Goal: Transaction & Acquisition: Purchase product/service

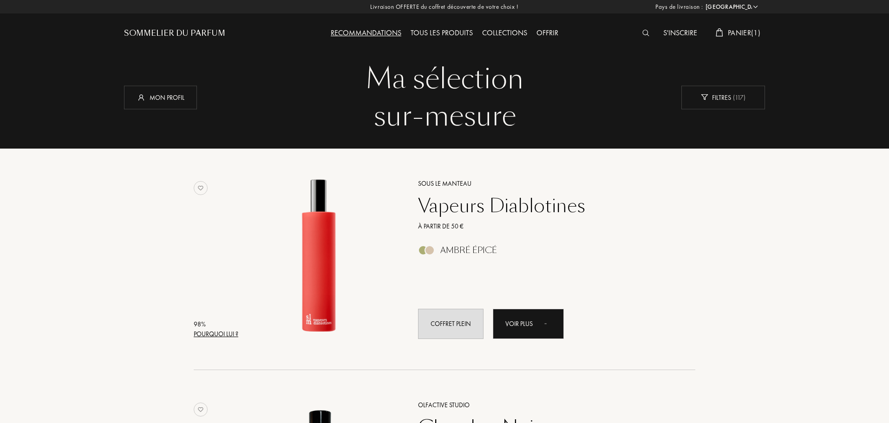
select select "FR"
click at [162, 99] on div "Mon profil" at bounding box center [160, 97] width 73 height 24
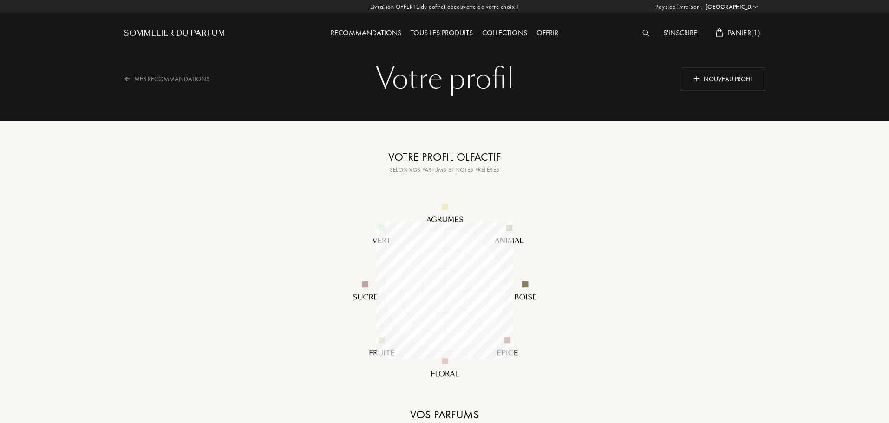
select select "FR"
click at [727, 77] on div "Nouveau profil" at bounding box center [723, 79] width 84 height 24
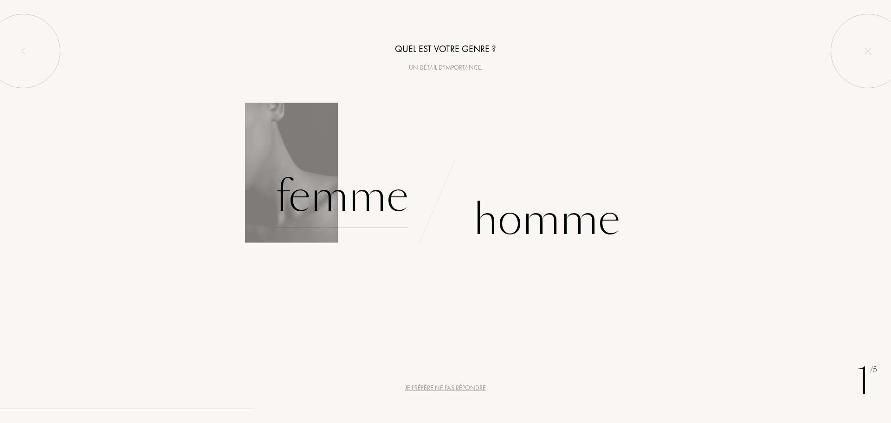
click at [338, 191] on div "Femme" at bounding box center [342, 196] width 133 height 63
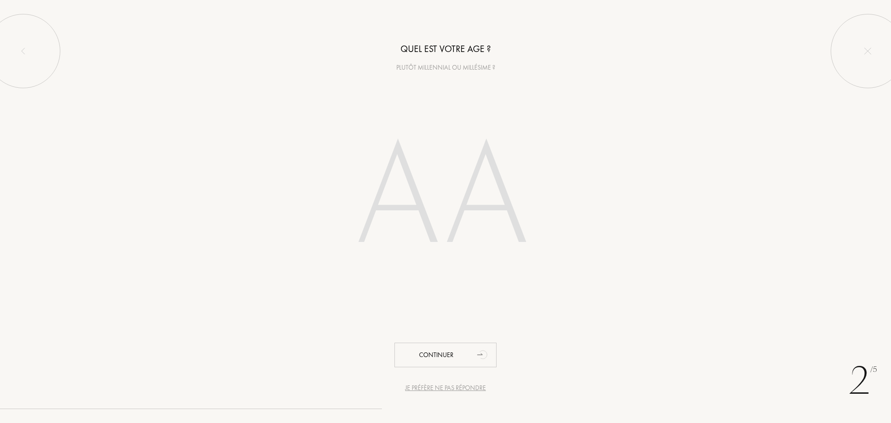
click at [428, 202] on input "number" at bounding box center [445, 199] width 265 height 188
click at [405, 196] on input "number" at bounding box center [445, 199] width 265 height 188
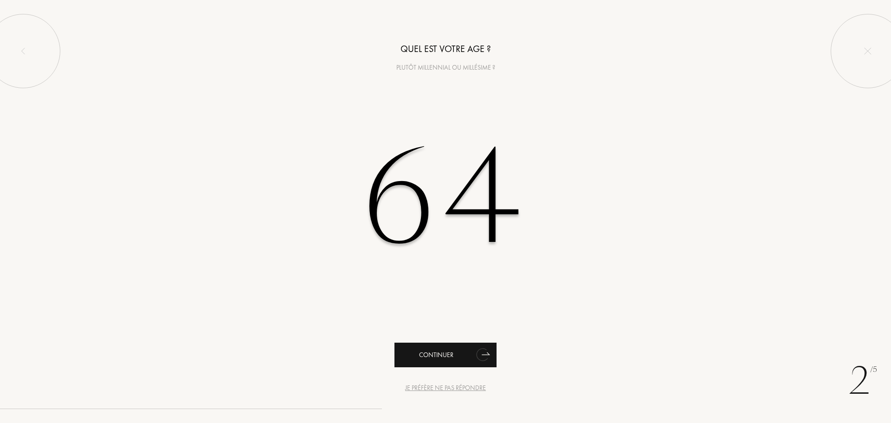
type input "64"
click at [432, 351] on div "Continuer" at bounding box center [446, 355] width 102 height 25
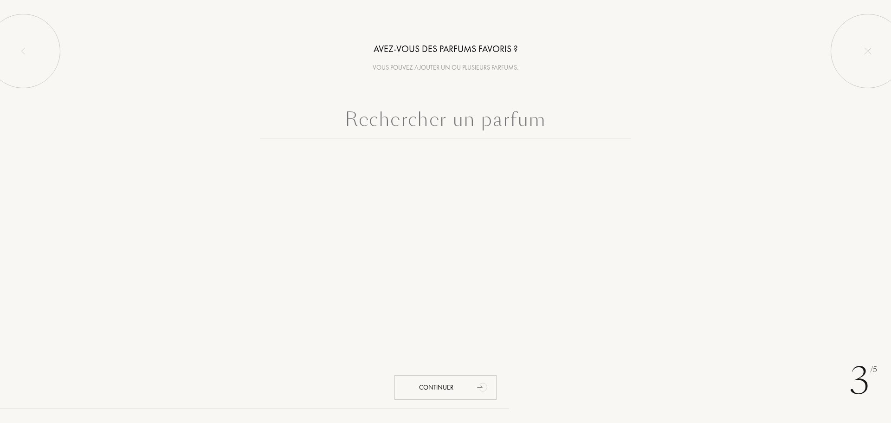
click at [356, 126] on input "text" at bounding box center [445, 121] width 371 height 33
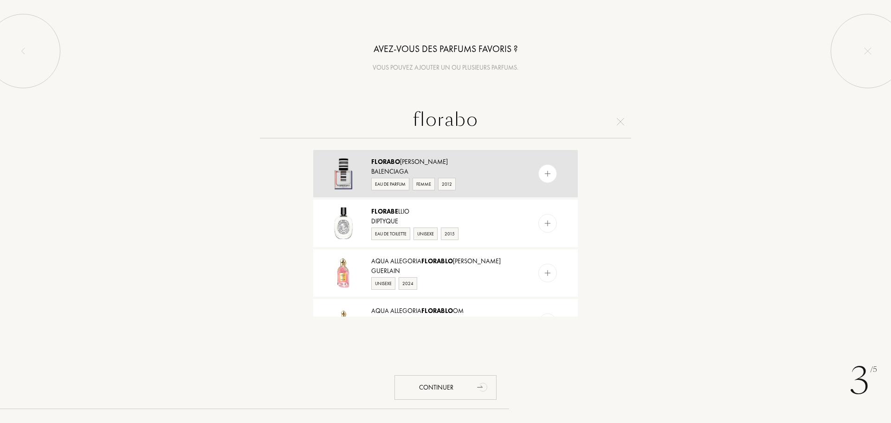
type input "florabo"
click at [343, 172] on img at bounding box center [343, 173] width 32 height 32
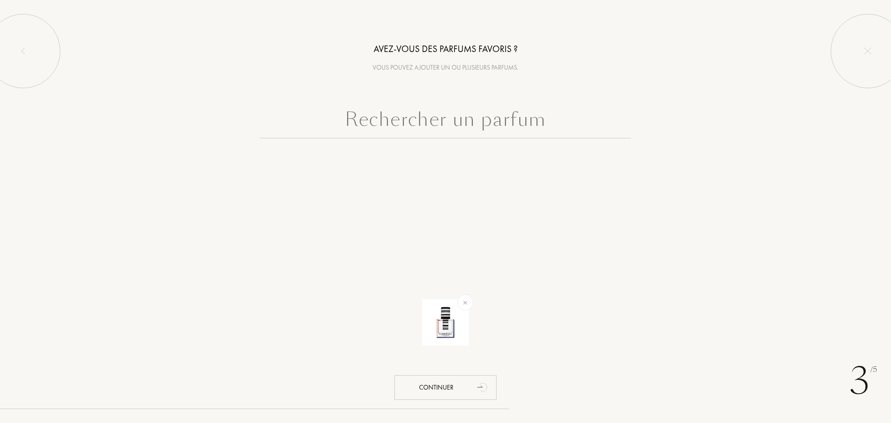
click at [410, 125] on input "text" at bounding box center [445, 121] width 371 height 33
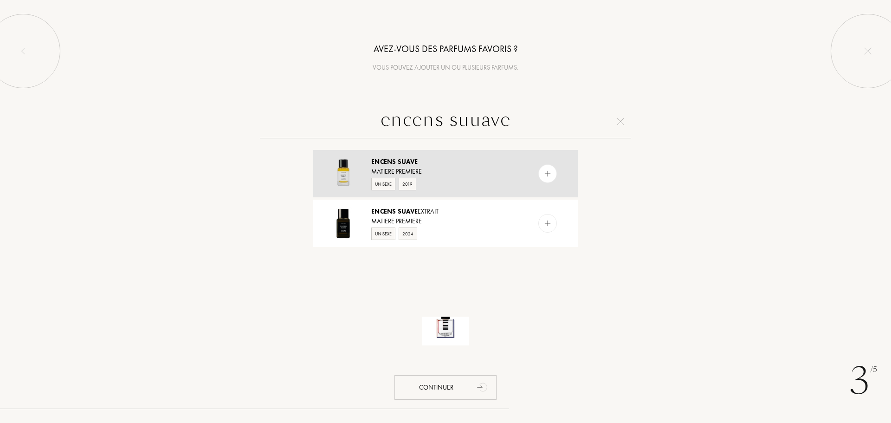
type input "encens suuave"
click at [401, 168] on div "Matiere Premiere" at bounding box center [445, 172] width 148 height 10
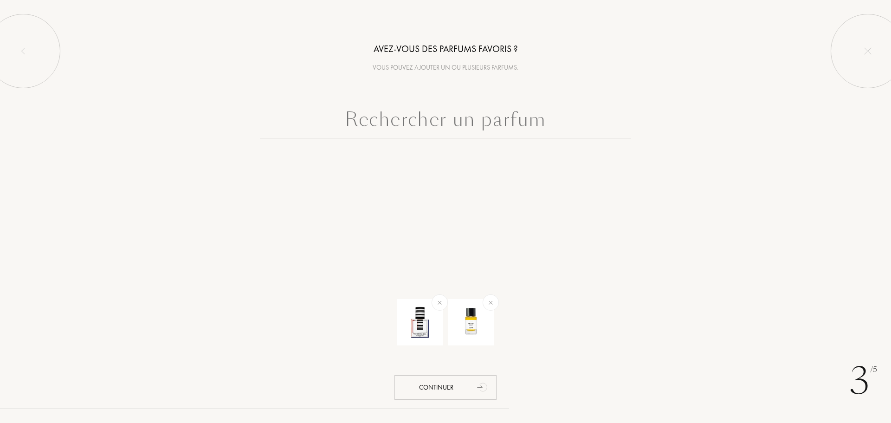
click at [380, 123] on input "text" at bounding box center [445, 121] width 371 height 33
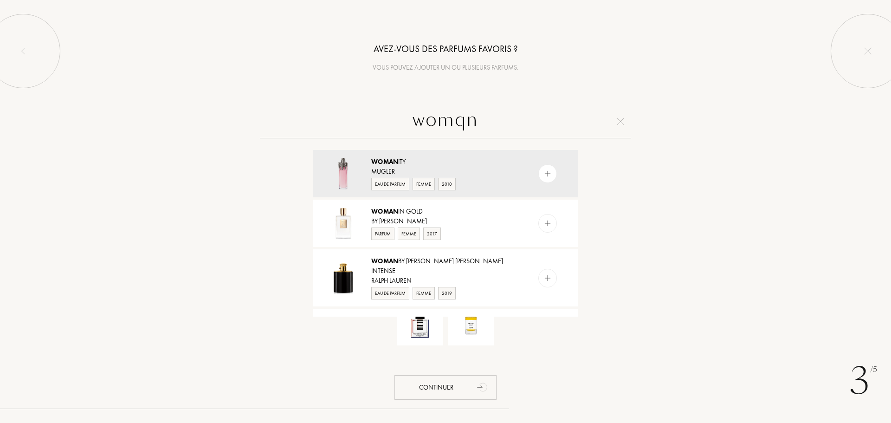
click at [396, 121] on input "womqn" at bounding box center [445, 121] width 371 height 33
click at [494, 115] on input "womqn" at bounding box center [445, 121] width 371 height 33
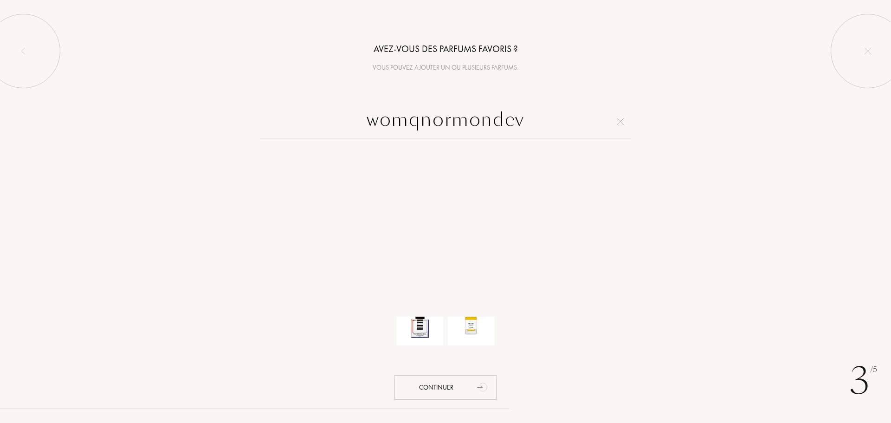
drag, startPoint x: 420, startPoint y: 124, endPoint x: 420, endPoint y: 119, distance: 4.7
click at [420, 119] on input "womqnormondev" at bounding box center [445, 121] width 371 height 33
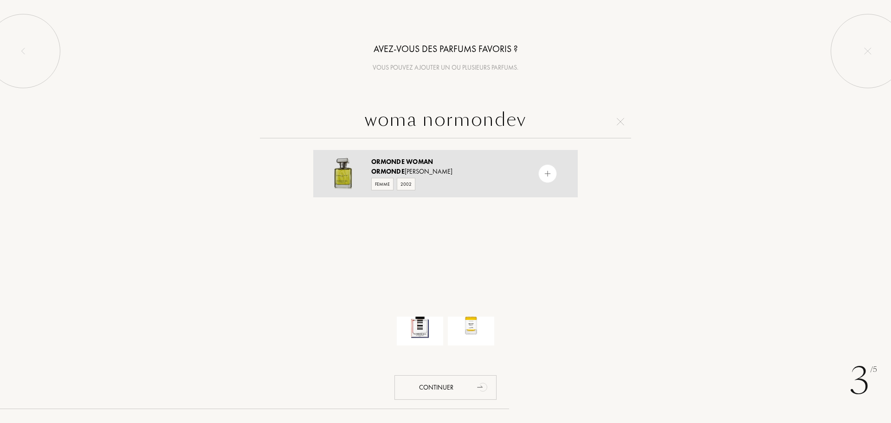
type input "woma normondev"
click at [376, 170] on span "Ormonde" at bounding box center [387, 171] width 33 height 8
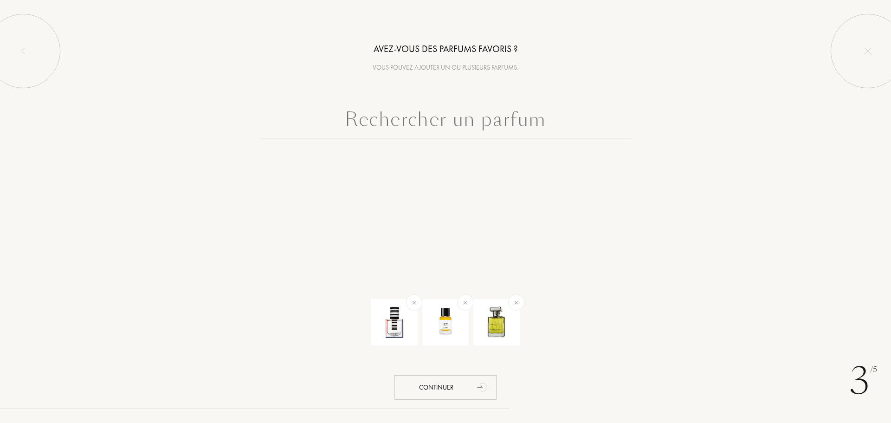
click at [401, 118] on input "text" at bounding box center [445, 121] width 371 height 33
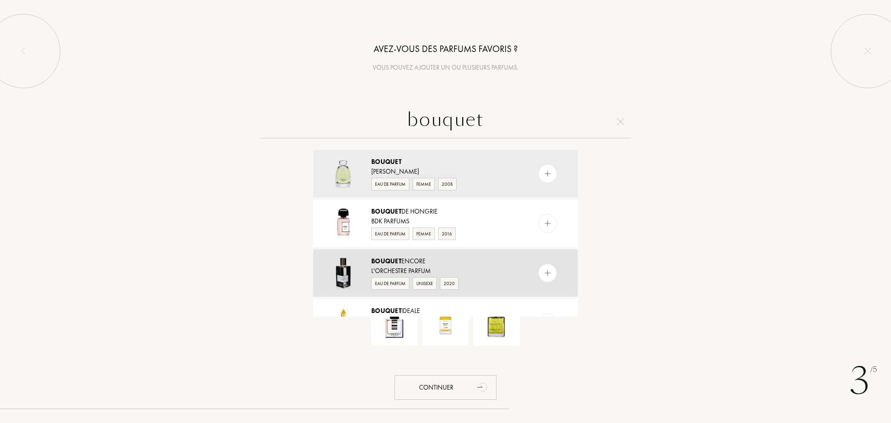
type input "bouquet"
click at [408, 264] on div "Bouquet Encore" at bounding box center [445, 261] width 148 height 10
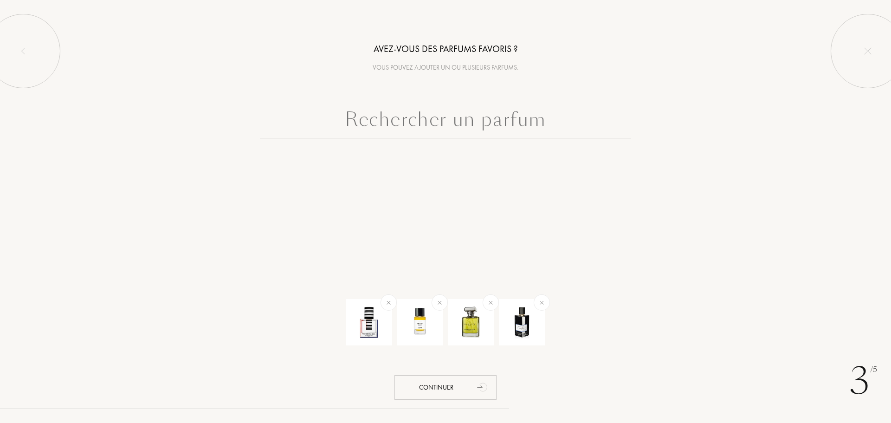
click at [380, 115] on input "text" at bounding box center [445, 121] width 371 height 33
click at [443, 384] on div "Continuer" at bounding box center [446, 387] width 102 height 25
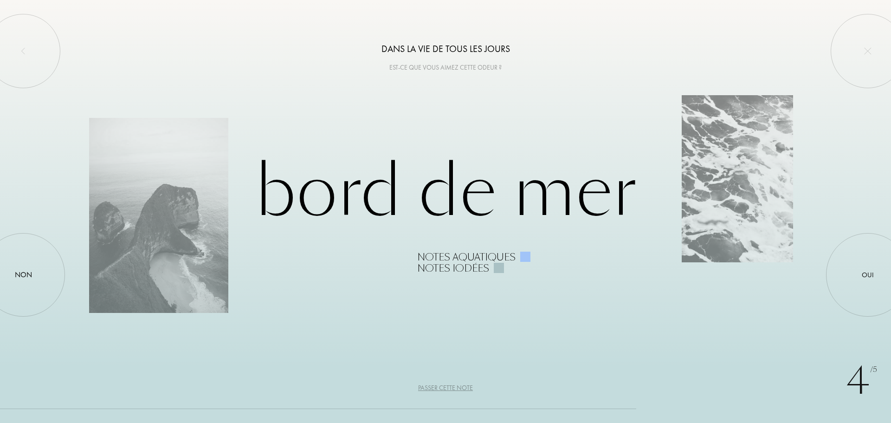
click at [523, 256] on div at bounding box center [525, 257] width 10 height 10
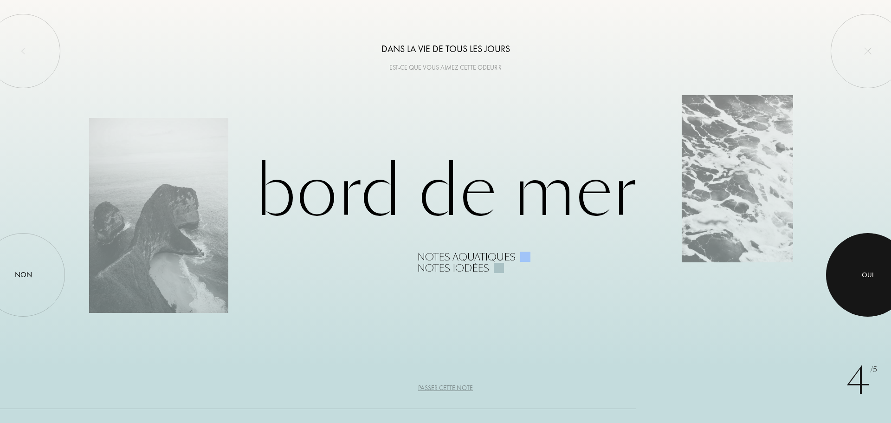
click at [890, 290] on div at bounding box center [868, 275] width 84 height 84
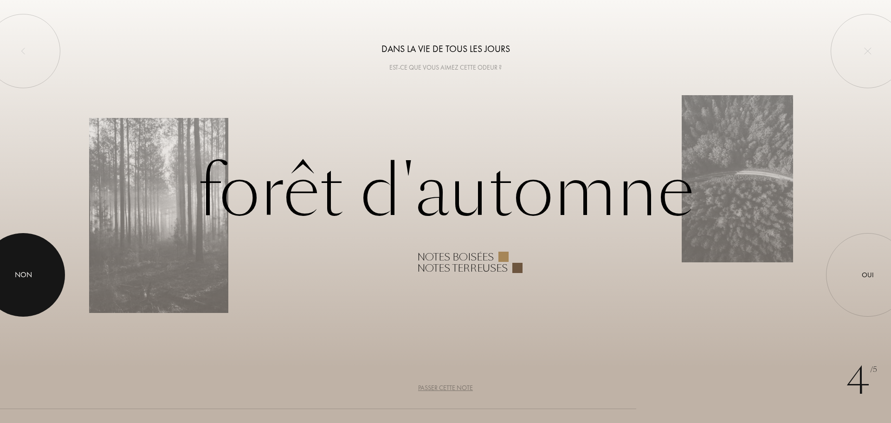
click at [28, 270] on div "Non" at bounding box center [23, 274] width 17 height 11
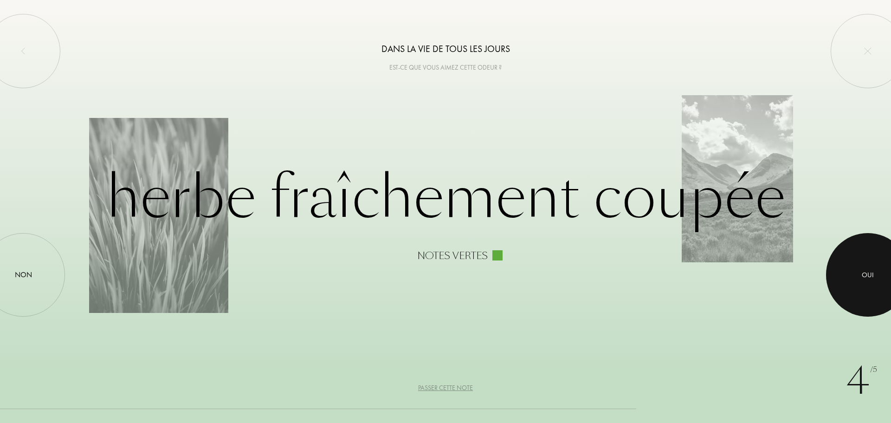
click at [867, 273] on div "Oui" at bounding box center [868, 275] width 12 height 11
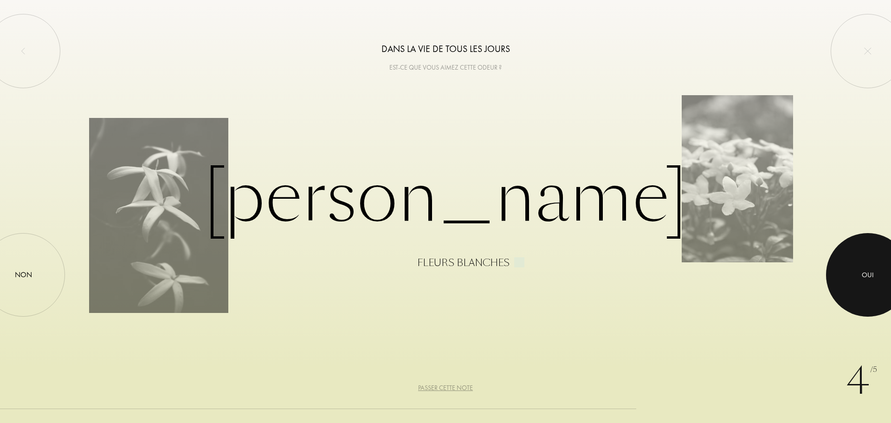
click at [862, 269] on div at bounding box center [868, 275] width 84 height 84
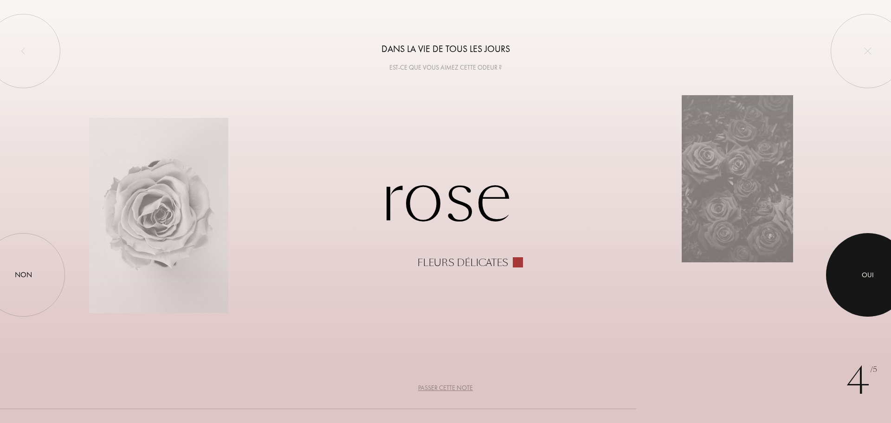
click at [862, 269] on div at bounding box center [868, 275] width 84 height 84
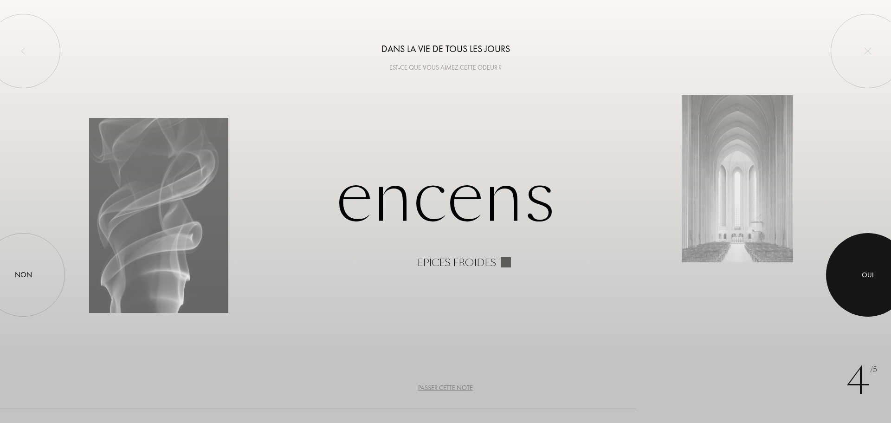
click at [862, 269] on div at bounding box center [868, 275] width 84 height 84
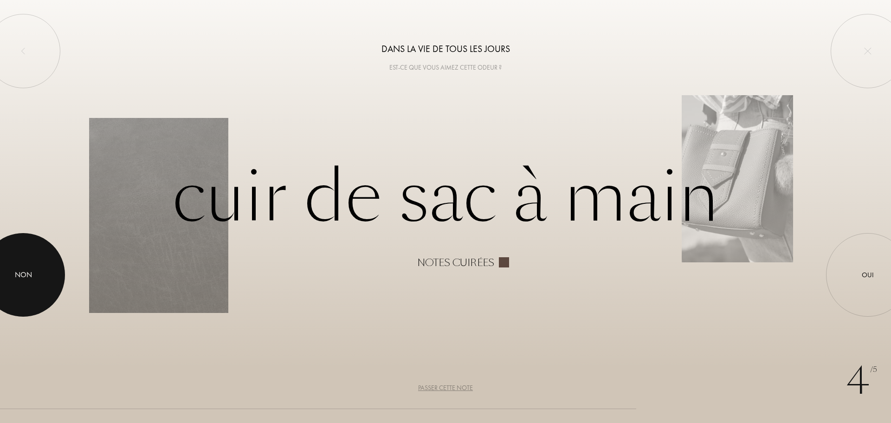
click at [25, 272] on div "Non" at bounding box center [23, 274] width 17 height 11
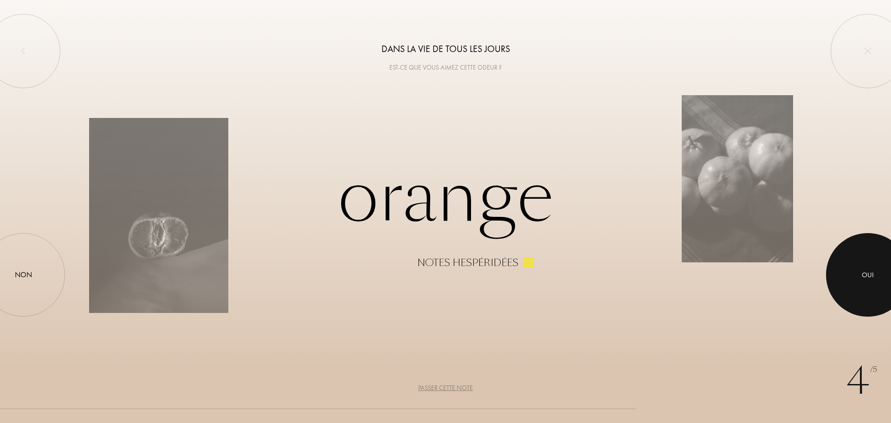
click at [864, 279] on div "Oui" at bounding box center [868, 275] width 12 height 11
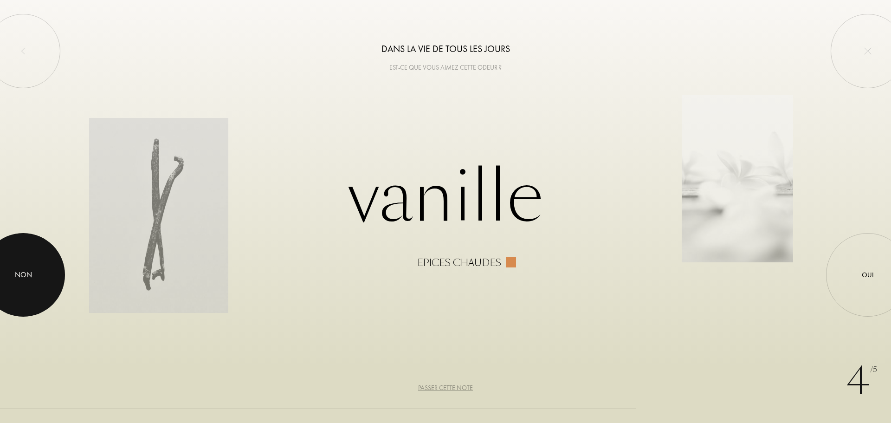
click at [29, 273] on div "Non" at bounding box center [23, 274] width 17 height 11
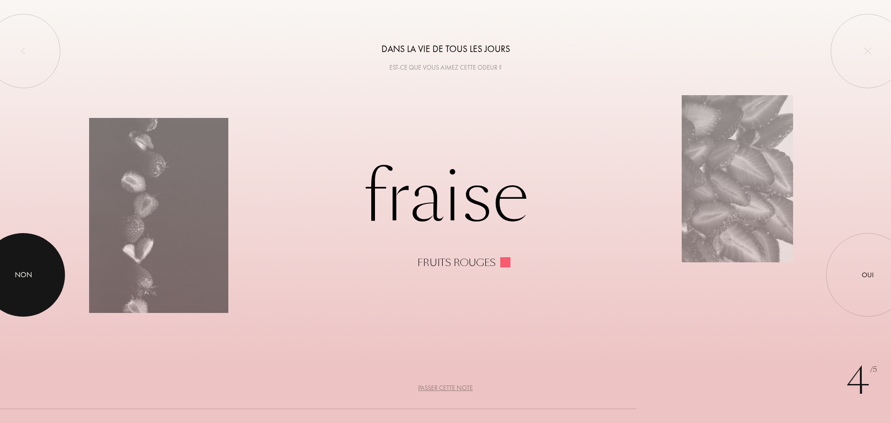
click at [29, 273] on div "Non" at bounding box center [23, 274] width 17 height 11
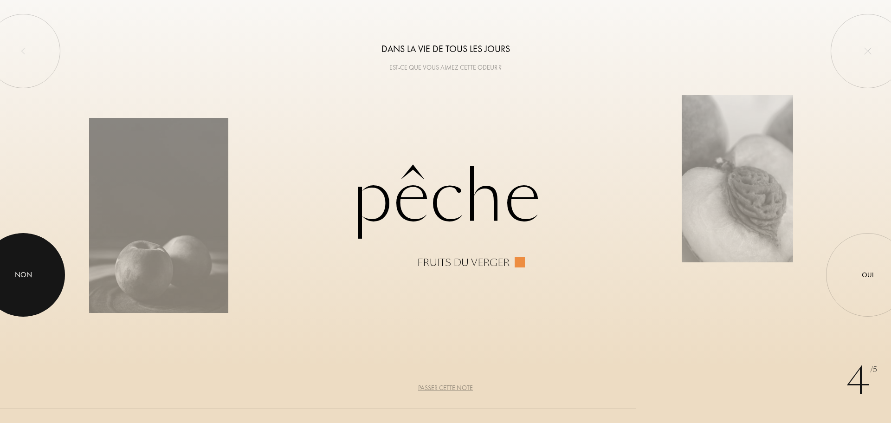
click at [29, 273] on div "Non" at bounding box center [23, 274] width 17 height 11
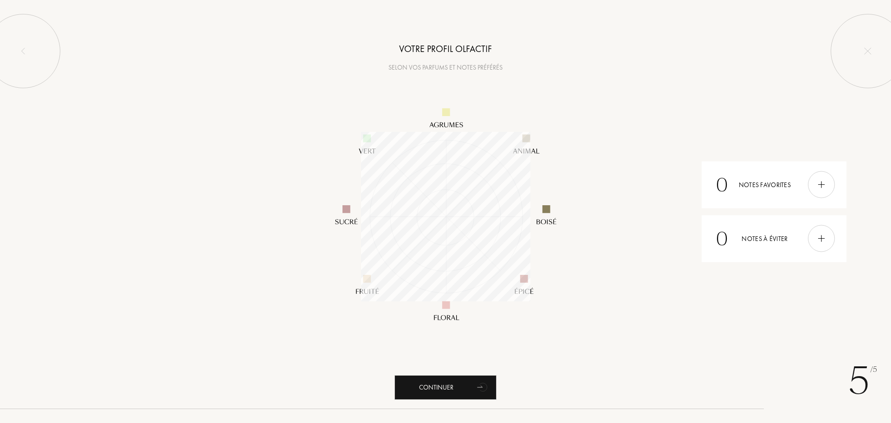
scroll to position [169, 169]
click at [447, 385] on div "Continuer" at bounding box center [446, 387] width 102 height 25
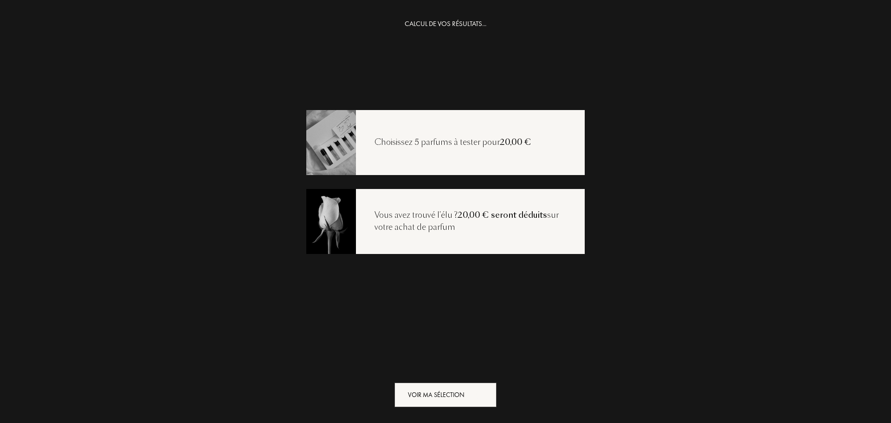
scroll to position [19, 0]
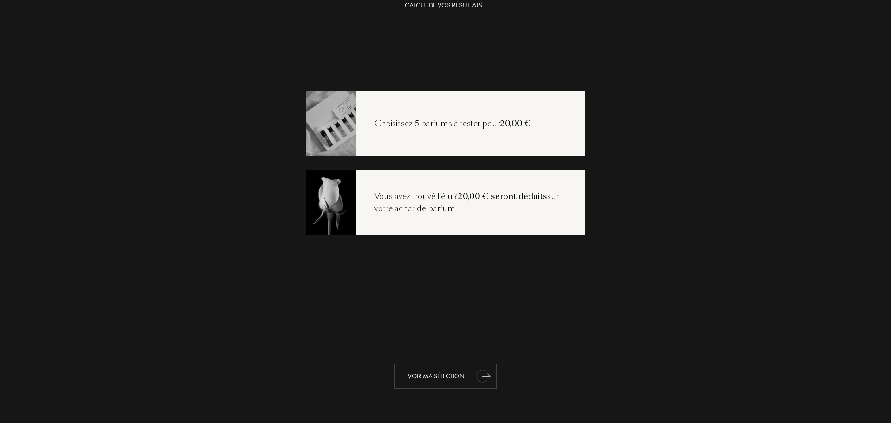
click at [447, 385] on div "Voir ma sélection" at bounding box center [446, 376] width 102 height 25
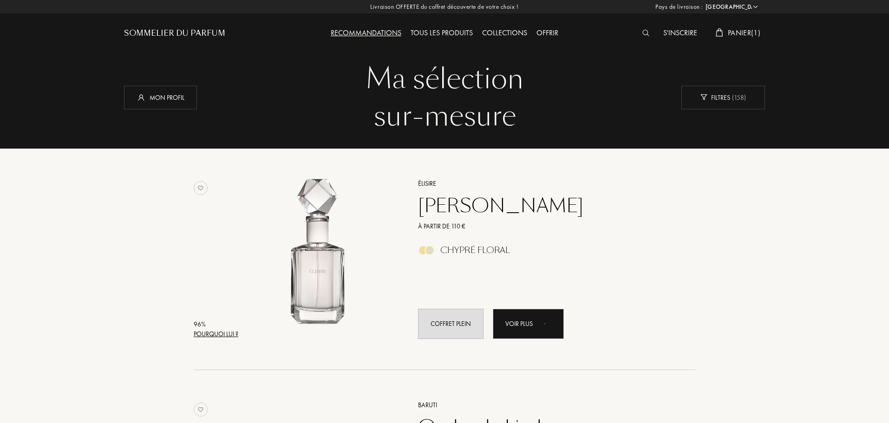
select select "FR"
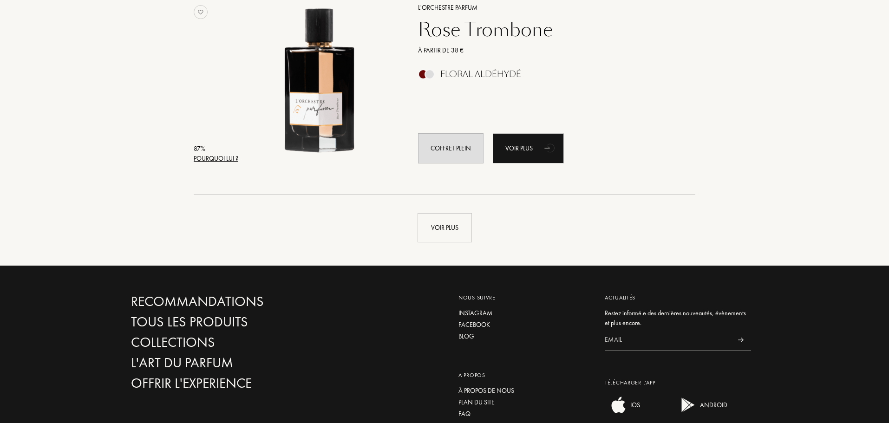
scroll to position [2170, 0]
click at [442, 223] on div "Voir plus" at bounding box center [444, 228] width 54 height 29
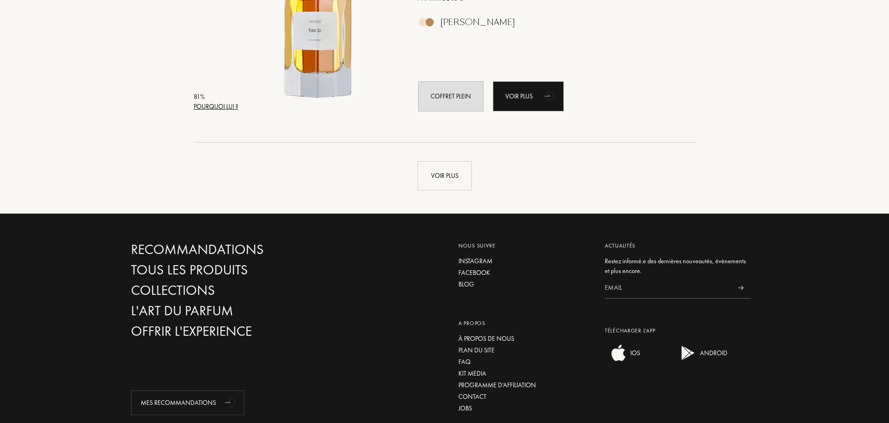
scroll to position [4516, 0]
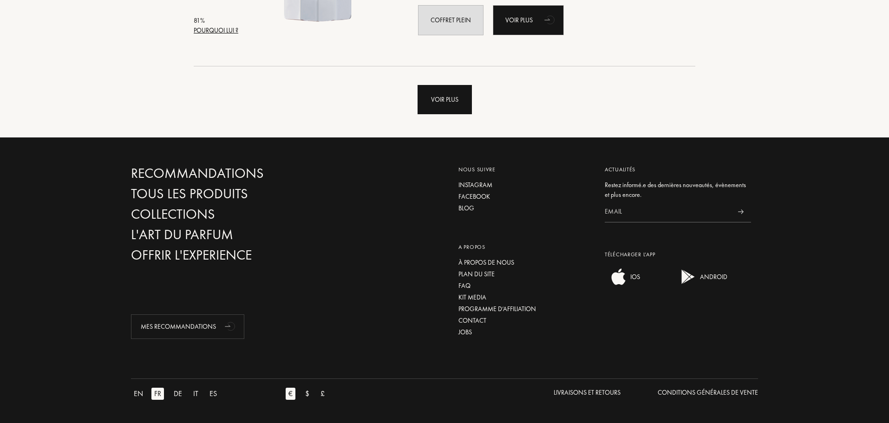
click at [434, 100] on div "Voir plus" at bounding box center [444, 99] width 54 height 29
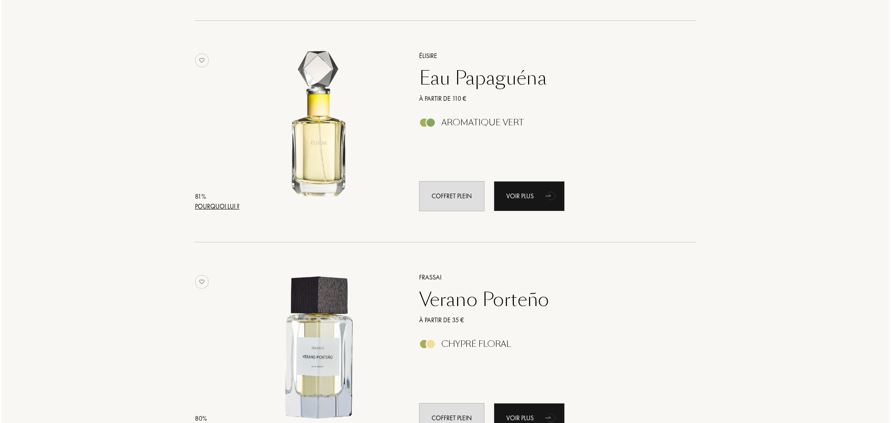
scroll to position [4562, 0]
click at [208, 203] on div "Pourquoi lui ?" at bounding box center [216, 206] width 45 height 10
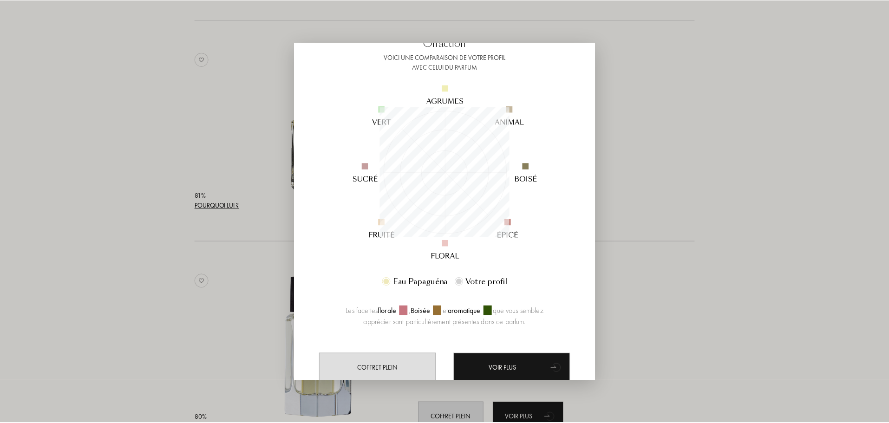
scroll to position [65, 0]
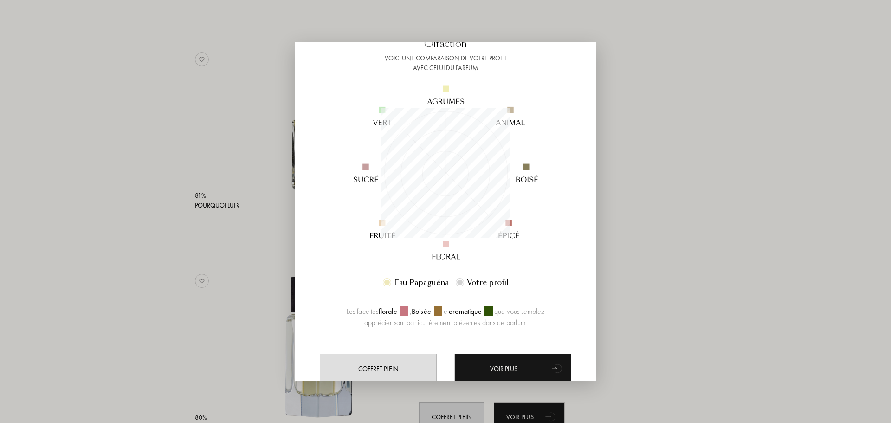
click at [730, 289] on div at bounding box center [445, 211] width 891 height 423
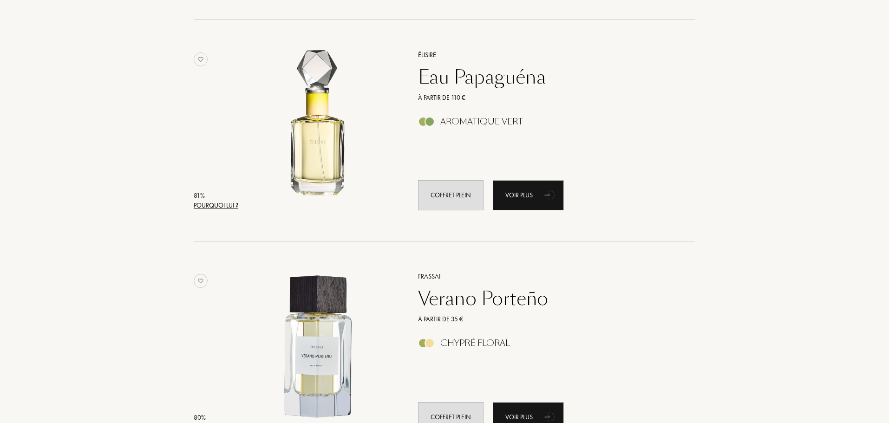
click at [477, 85] on div "Eau Papaguéna" at bounding box center [546, 77] width 271 height 22
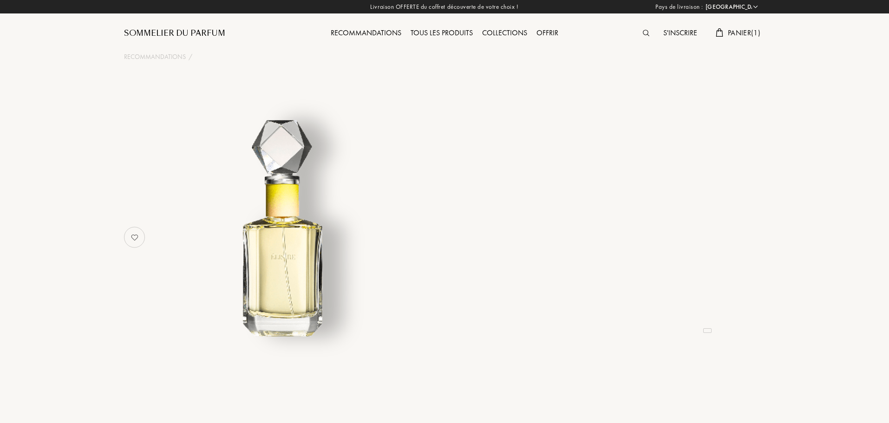
select select "FR"
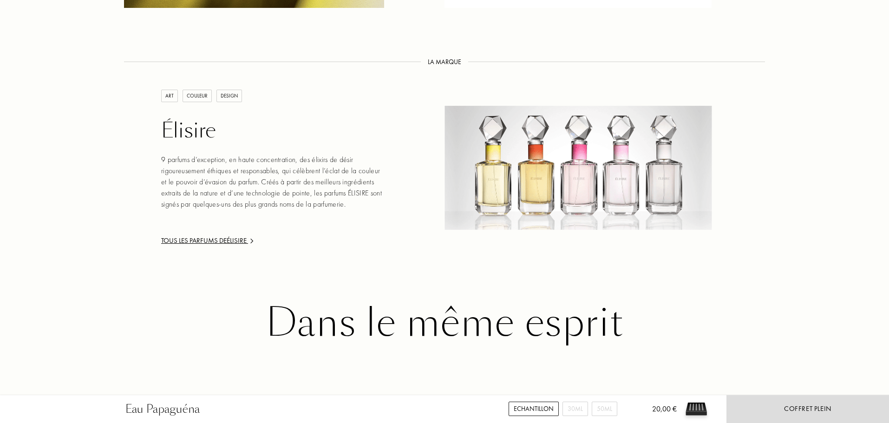
scroll to position [1306, 0]
click at [240, 235] on div "Tous les parfums de Élisire" at bounding box center [272, 240] width 223 height 11
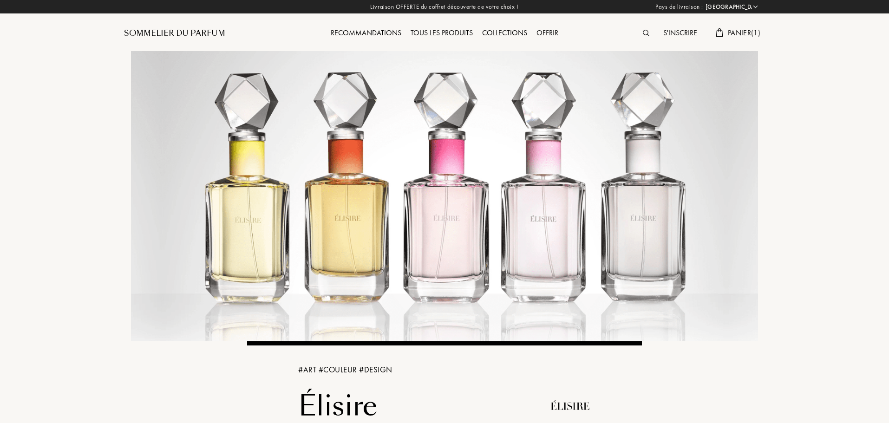
select select "FR"
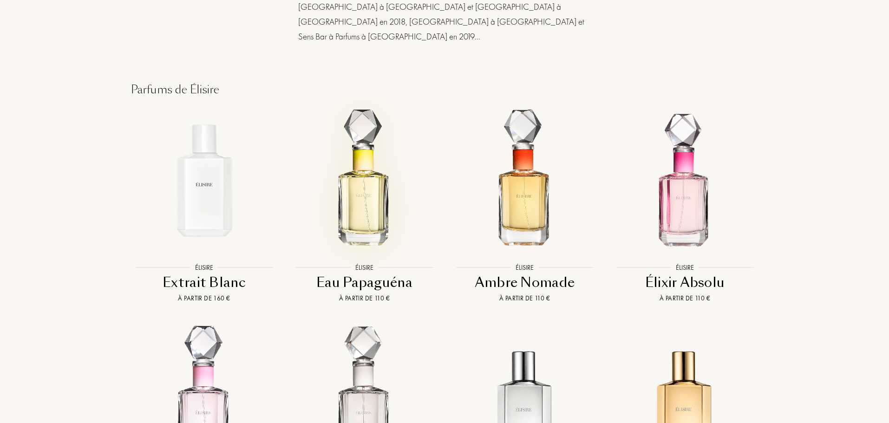
scroll to position [709, 0]
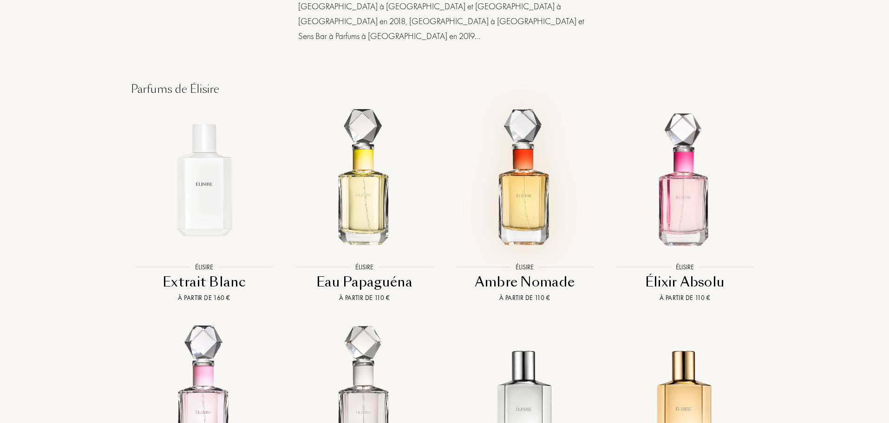
click at [526, 170] on img at bounding box center [524, 180] width 144 height 144
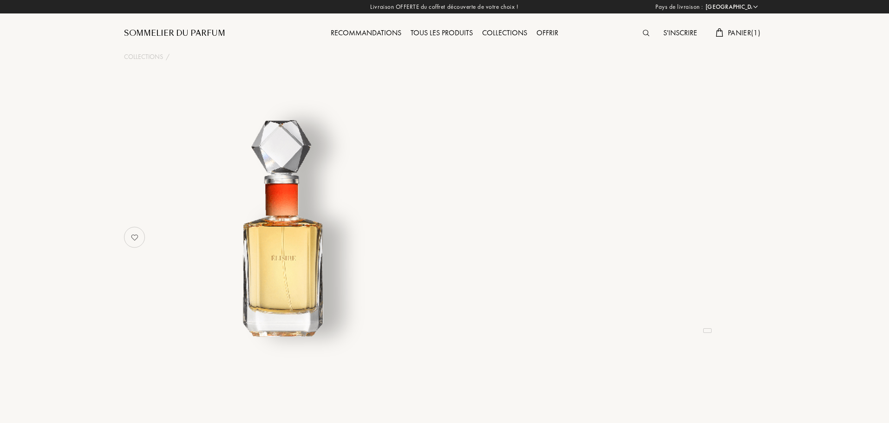
select select "FR"
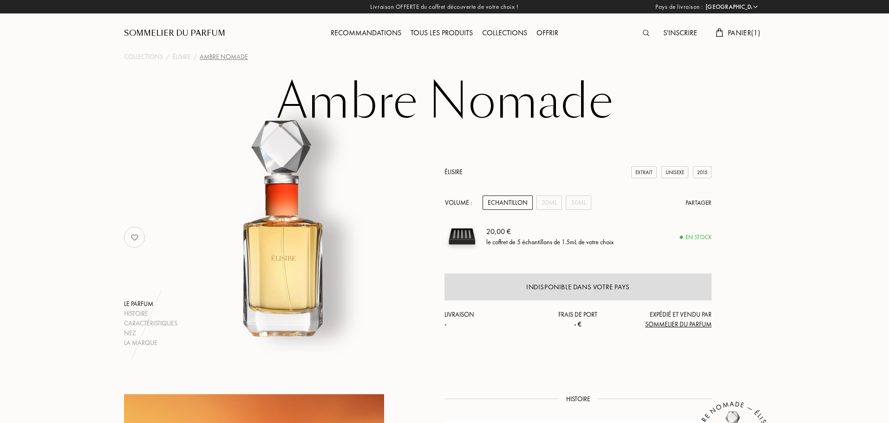
click at [458, 239] on img at bounding box center [461, 236] width 35 height 35
click at [508, 201] on div "Echantillon" at bounding box center [507, 202] width 50 height 14
click at [737, 34] on span "Panier ( 1 )" at bounding box center [743, 33] width 32 height 10
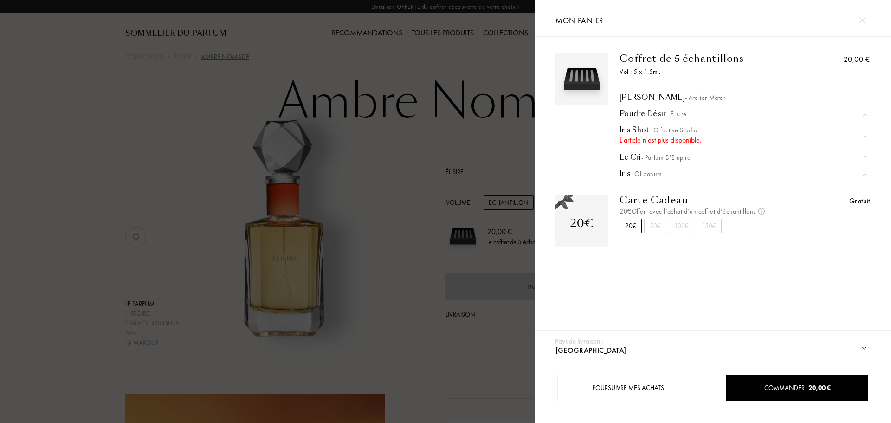
click at [475, 95] on div at bounding box center [267, 211] width 535 height 423
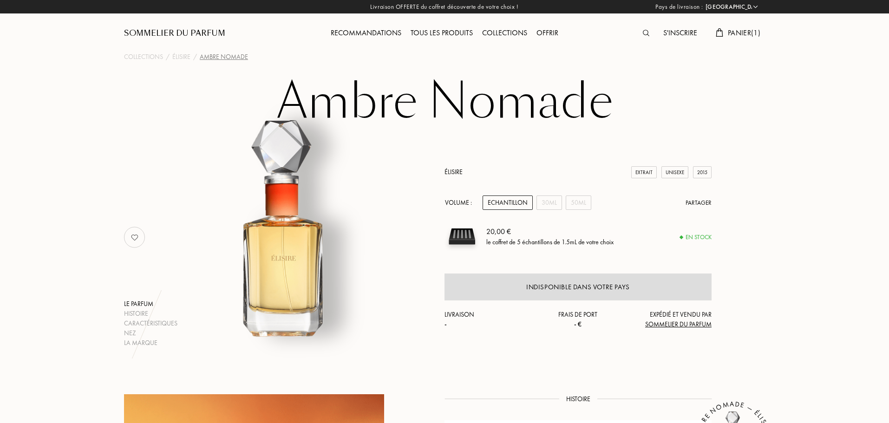
click at [389, 32] on div "Recommandations" at bounding box center [366, 33] width 80 height 12
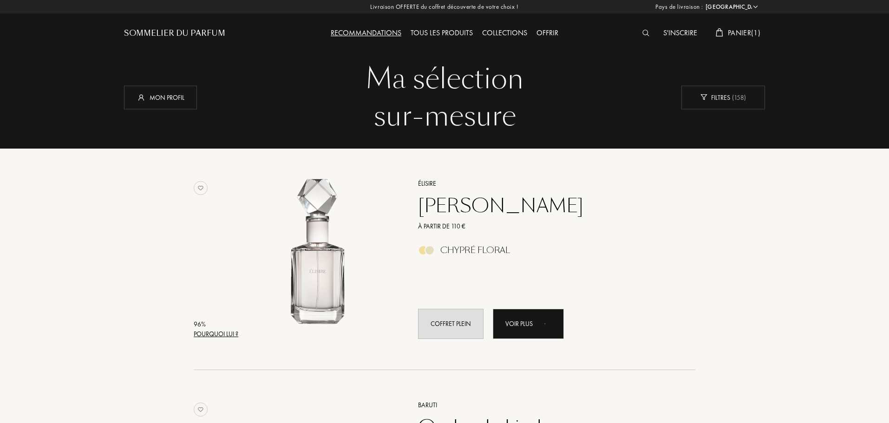
select select "FR"
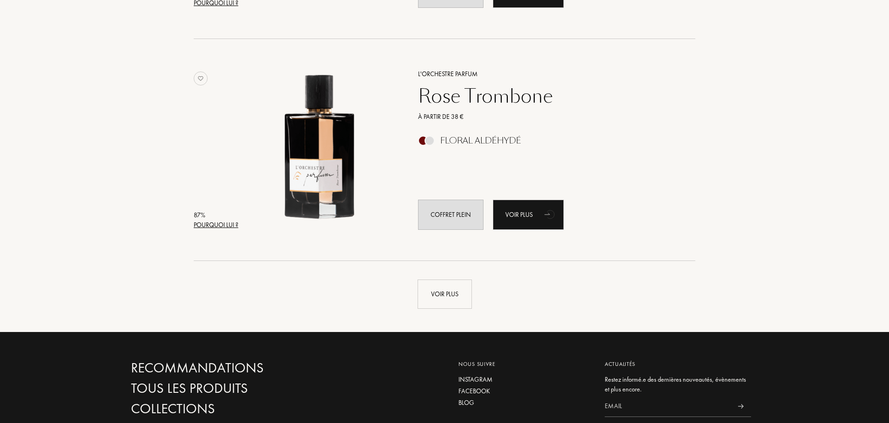
scroll to position [2105, 0]
click at [434, 295] on div "Voir plus" at bounding box center [444, 293] width 54 height 29
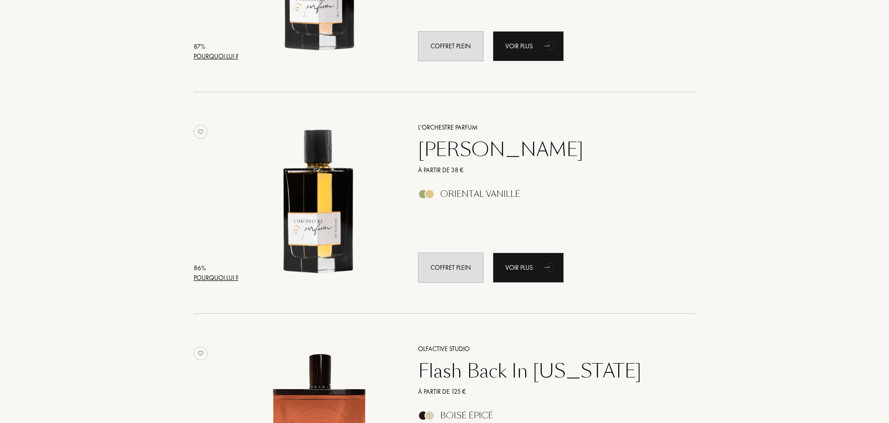
scroll to position [2273, 0]
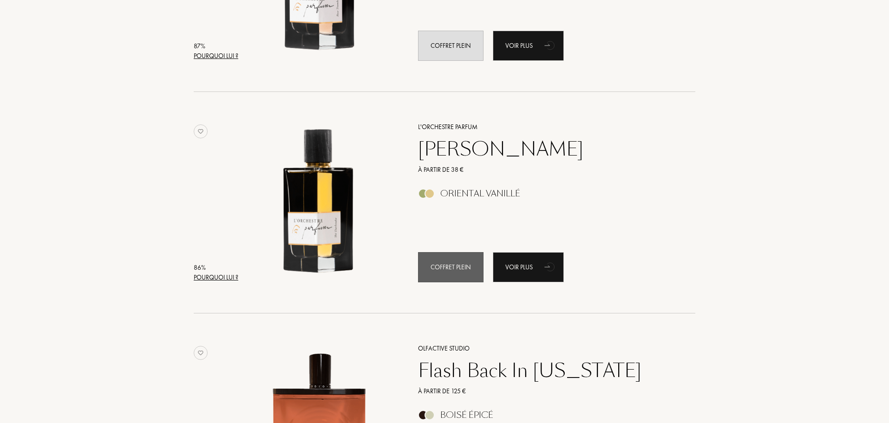
click at [455, 268] on div "Coffret plein" at bounding box center [450, 267] width 65 height 30
click at [459, 192] on div "Oriental Vanillé" at bounding box center [480, 193] width 80 height 10
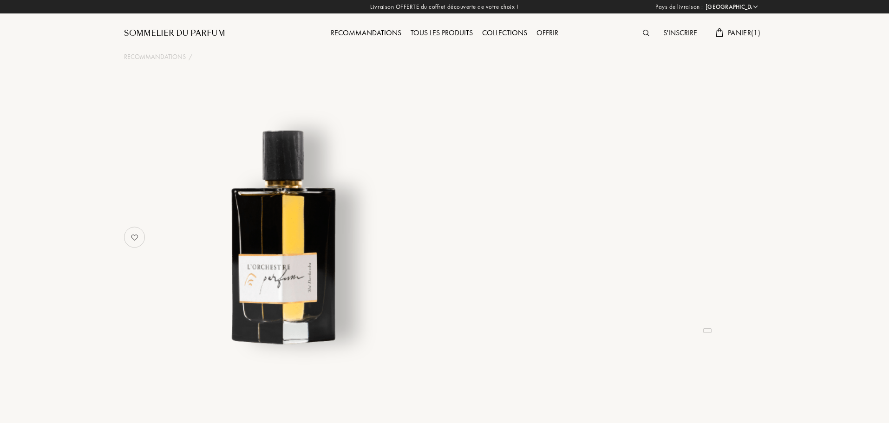
select select "FR"
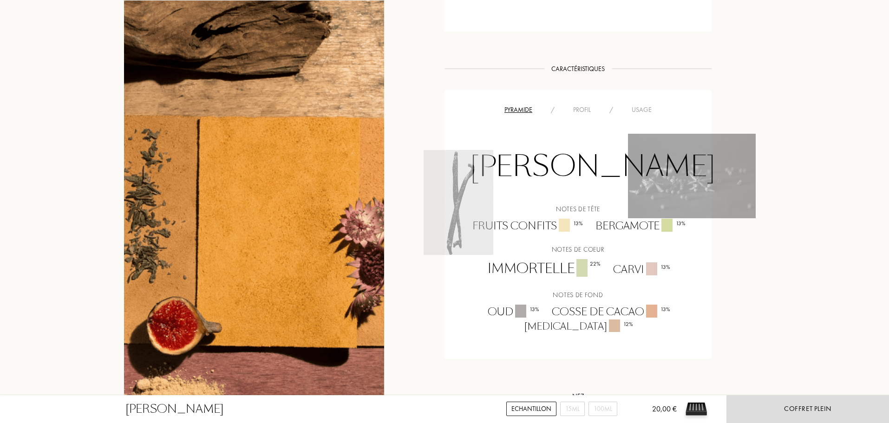
scroll to position [628, 0]
click at [581, 108] on div "Profil" at bounding box center [582, 109] width 36 height 10
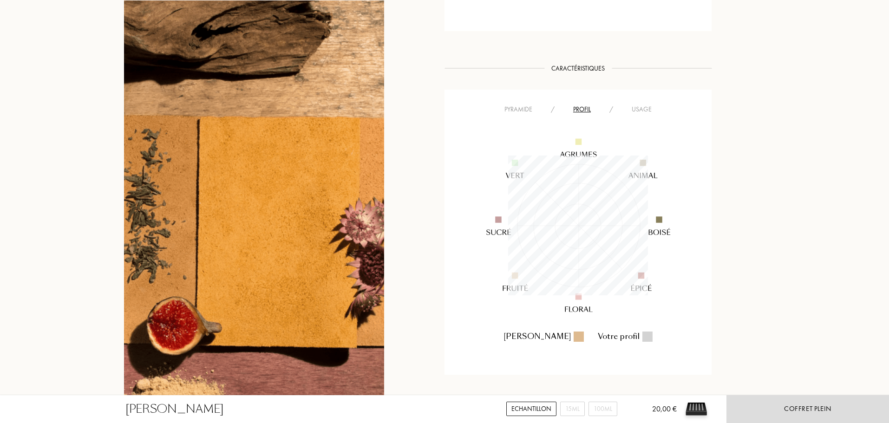
scroll to position [140, 140]
click at [643, 110] on div "Usage" at bounding box center [641, 109] width 39 height 10
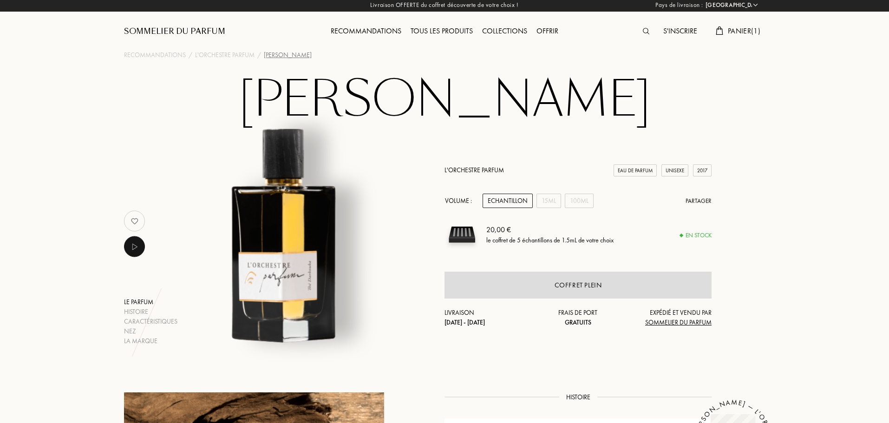
scroll to position [0, 0]
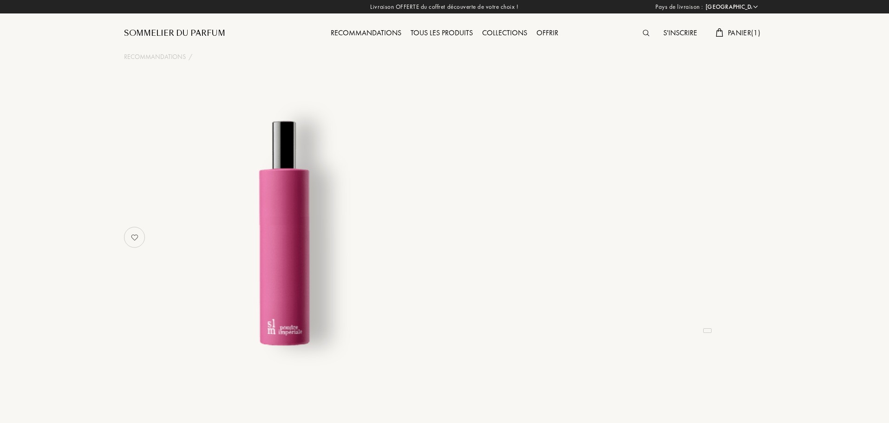
select select "FR"
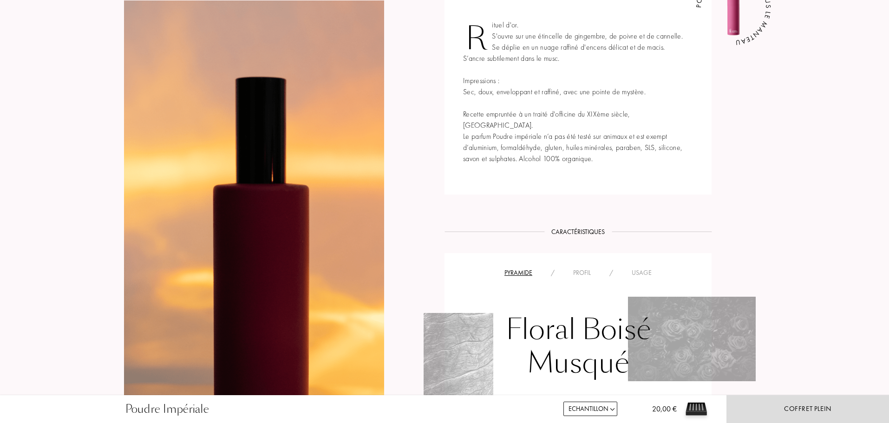
scroll to position [432, 0]
click at [581, 266] on div "Profil" at bounding box center [582, 271] width 36 height 10
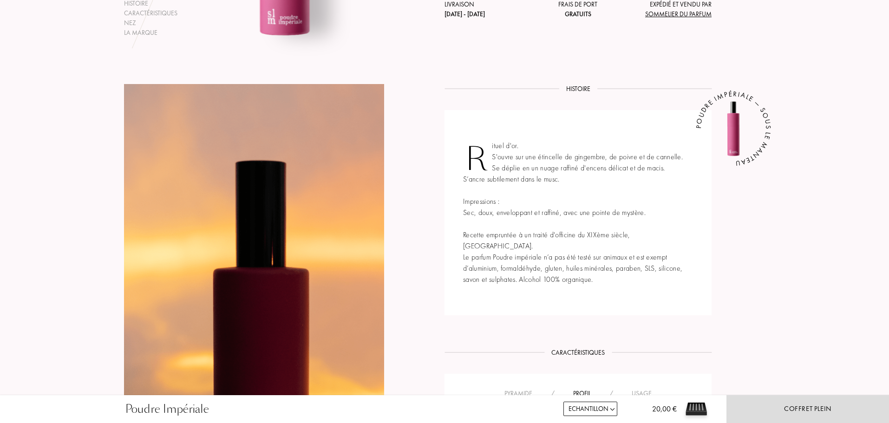
scroll to position [310, 0]
click at [581, 258] on div "Rituel d'or. S'ouvre sur une étincelle de gingembre, de poivre et de cannelle. …" at bounding box center [577, 212] width 267 height 205
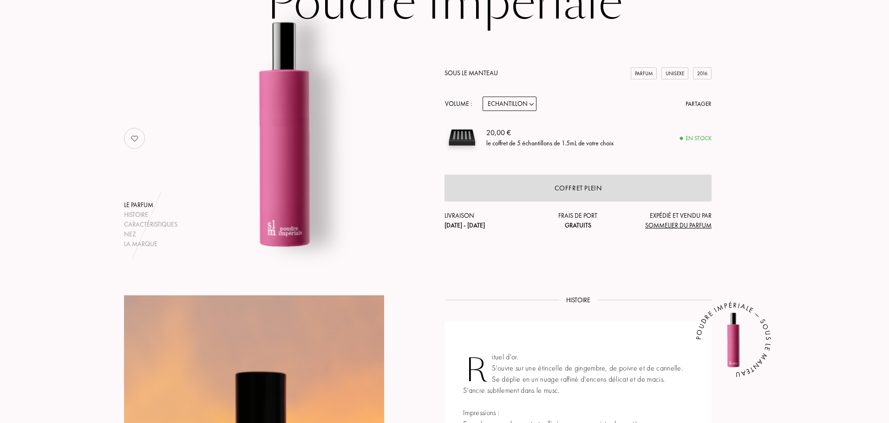
scroll to position [98, 0]
click at [519, 105] on select "Echantillon 14mL 50mL 100mL" at bounding box center [509, 104] width 54 height 14
select select "3"
click at [482, 97] on select "Echantillon 14mL 50mL 100mL" at bounding box center [509, 104] width 54 height 14
select select "3"
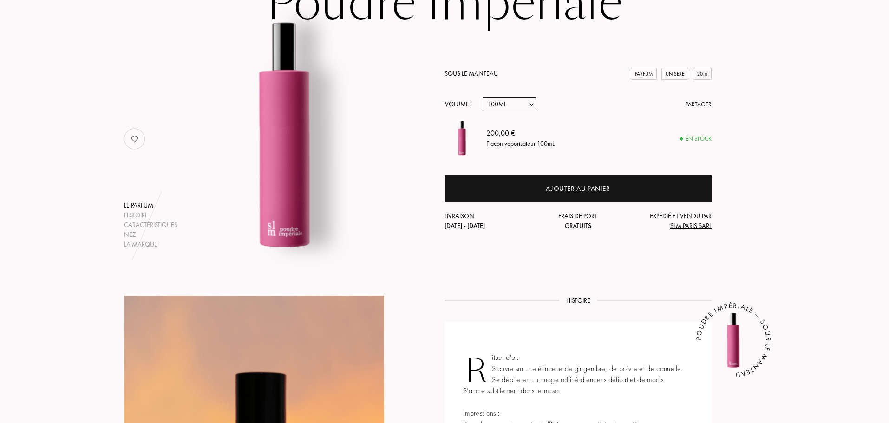
click at [532, 102] on select "Echantillon 14mL 50mL 100mL" at bounding box center [509, 104] width 54 height 14
select select "2"
click at [482, 97] on select "Echantillon 14mL 50mL 100mL" at bounding box center [509, 104] width 54 height 14
select select "2"
click at [532, 103] on select "Echantillon 14mL 50mL 100mL" at bounding box center [509, 104] width 54 height 14
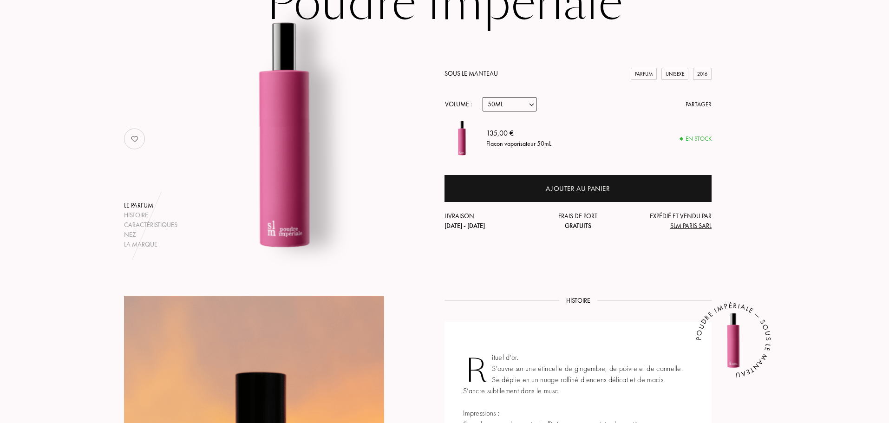
select select "1"
click at [482, 97] on select "Echantillon 14mL 50mL 100mL" at bounding box center [509, 104] width 54 height 14
select select "1"
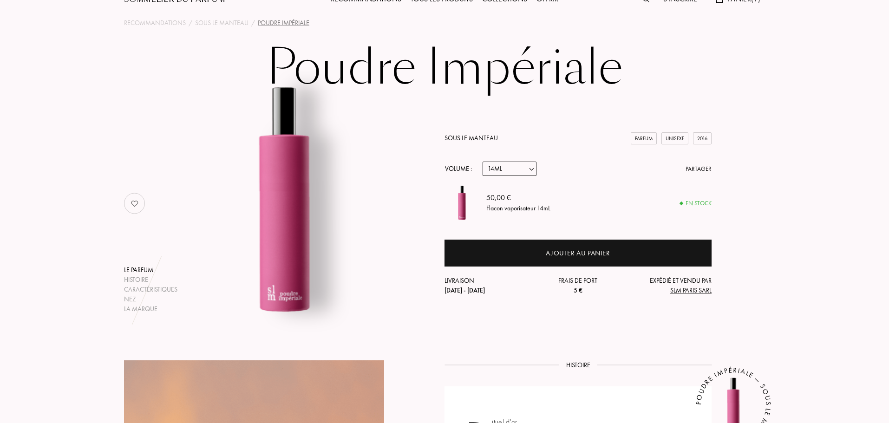
scroll to position [0, 0]
